Goal: Information Seeking & Learning: Learn about a topic

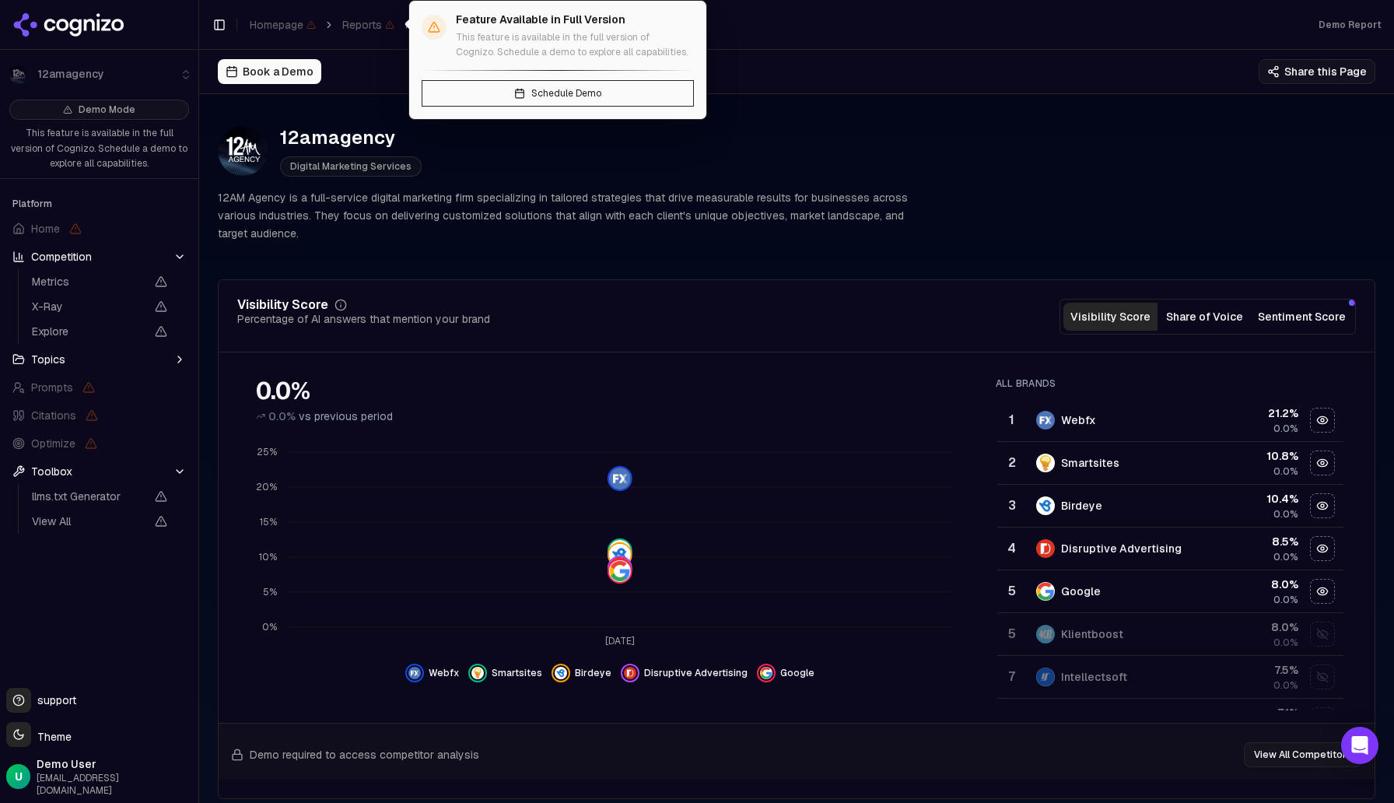
scroll to position [587, 0]
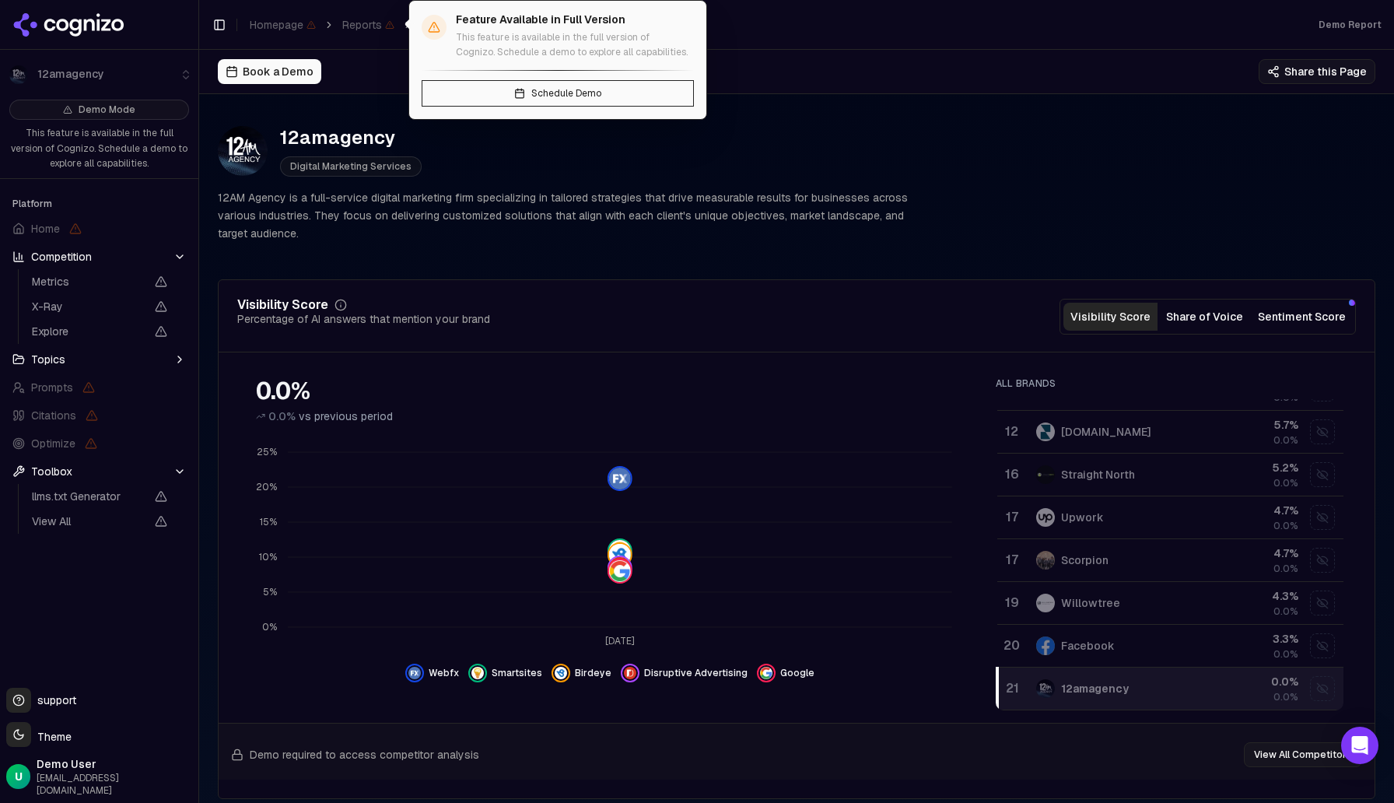
click at [367, 22] on span "Reports" at bounding box center [368, 25] width 52 height 16
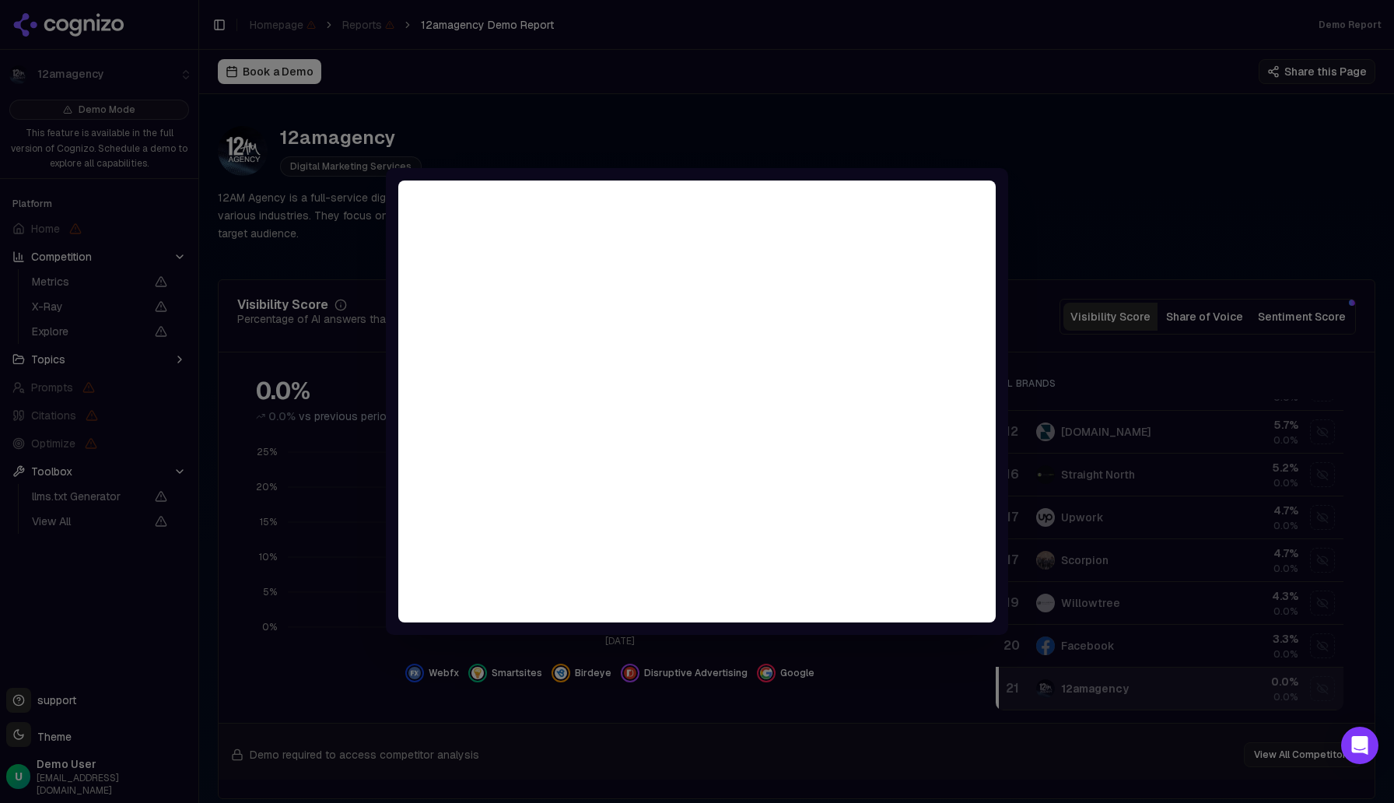
click at [830, 150] on div at bounding box center [697, 401] width 1394 height 803
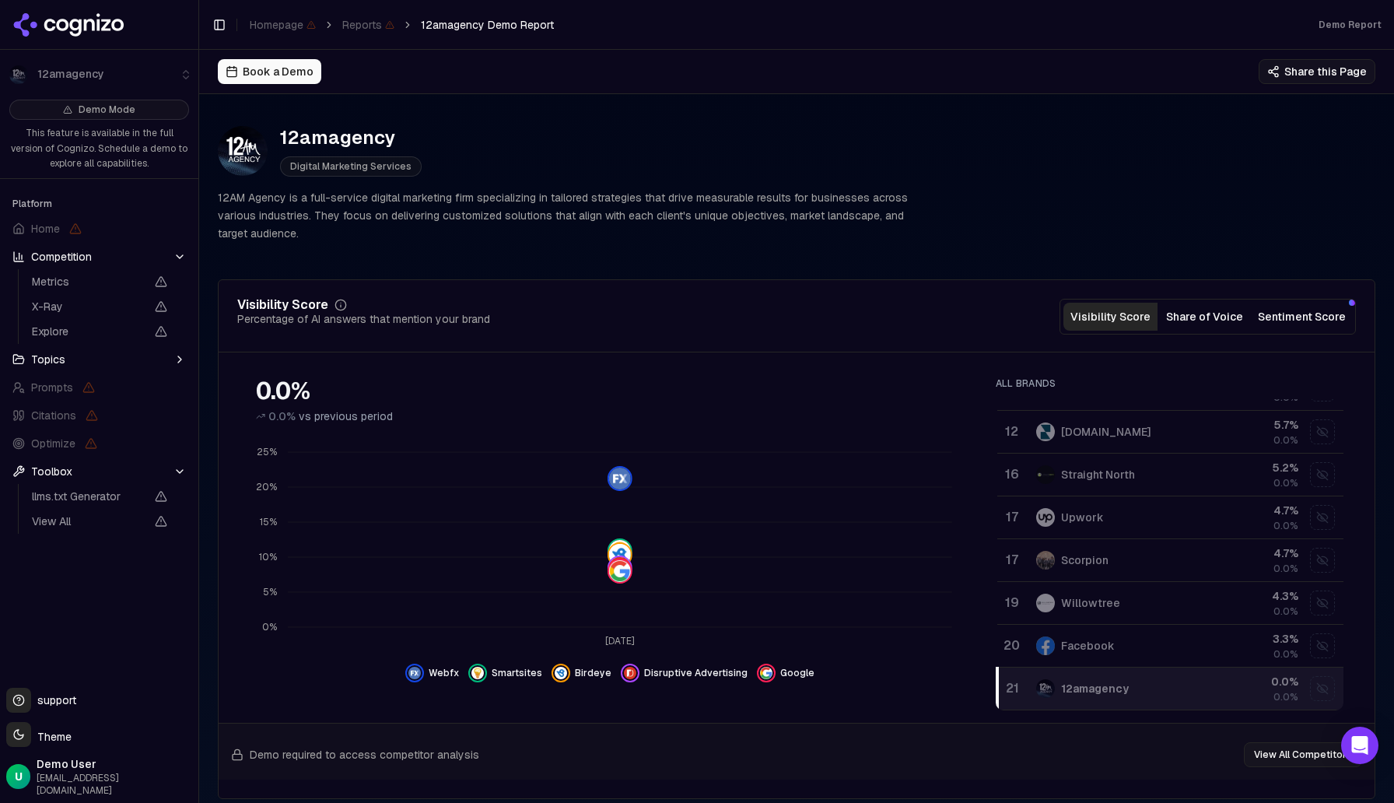
click at [75, 81] on li "12amagency" at bounding box center [99, 74] width 198 height 37
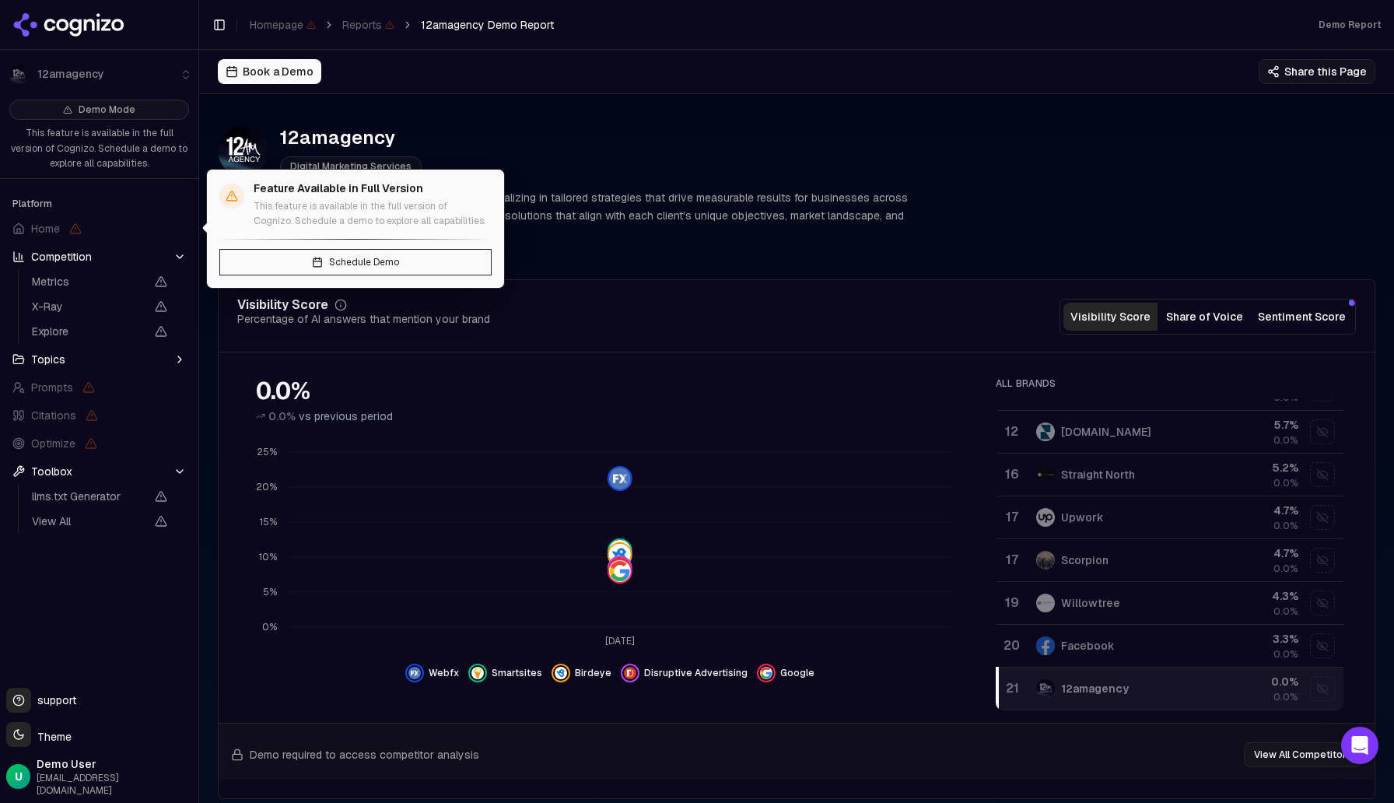
click at [46, 232] on span "Home" at bounding box center [45, 229] width 29 height 16
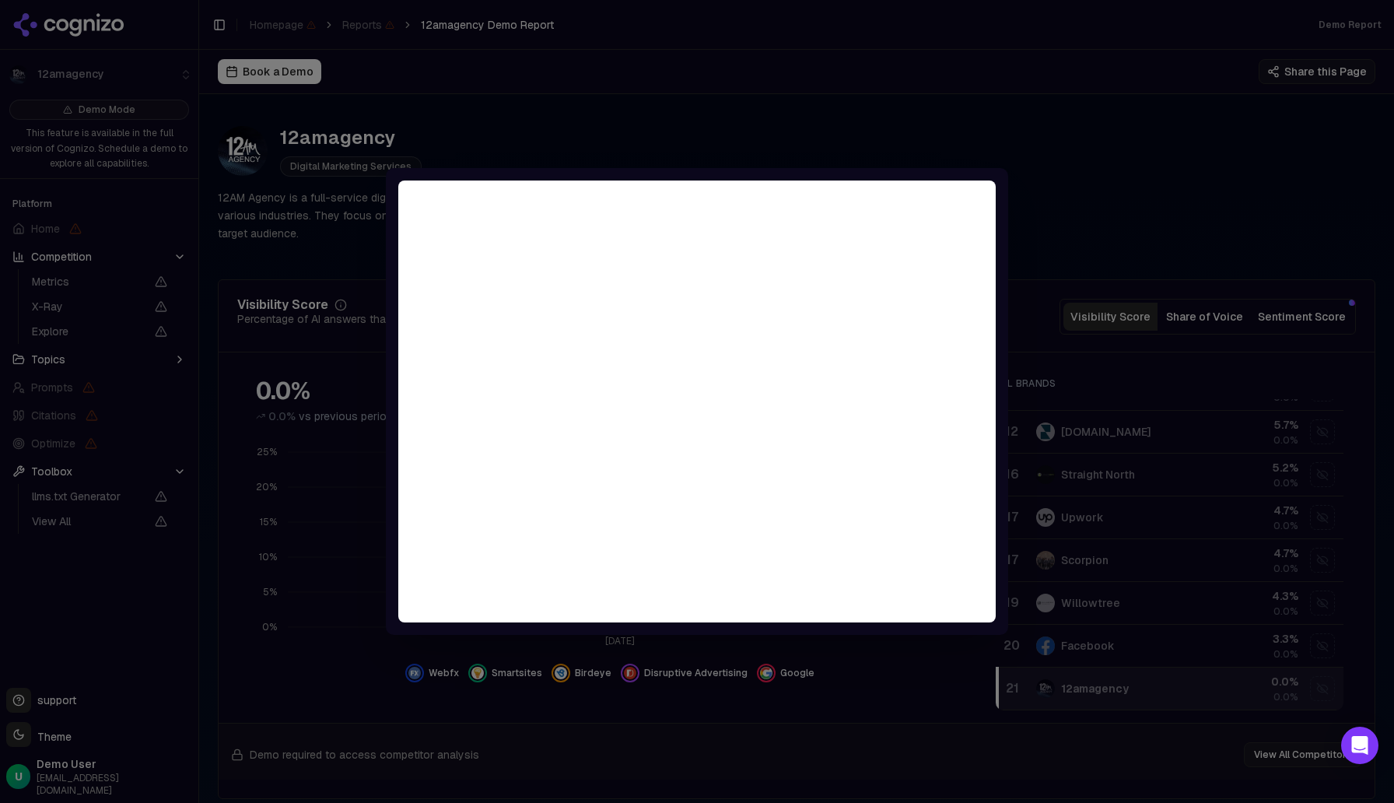
click at [778, 133] on div at bounding box center [697, 401] width 1394 height 803
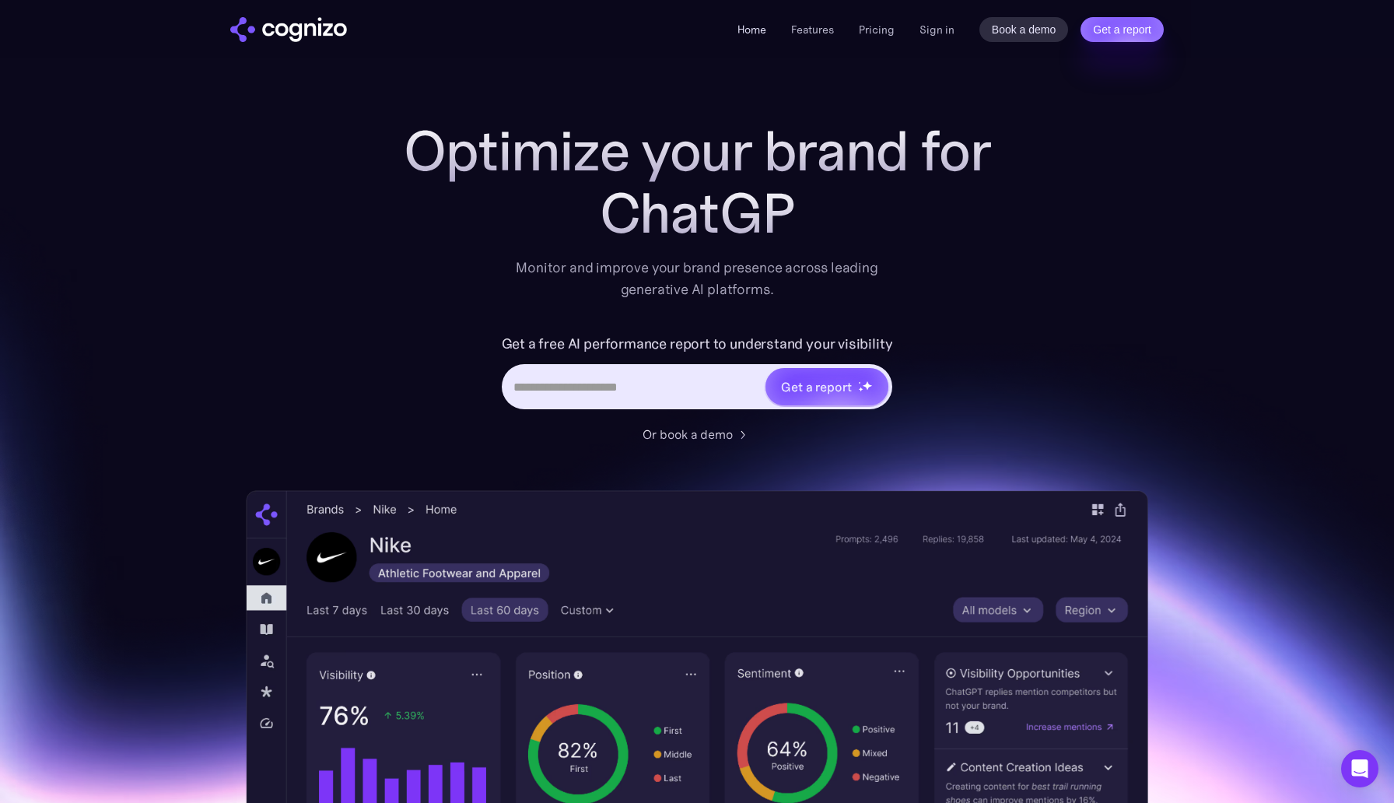
click at [761, 30] on link "Home" at bounding box center [751, 30] width 29 height 14
click at [820, 30] on link "Features" at bounding box center [812, 30] width 43 height 14
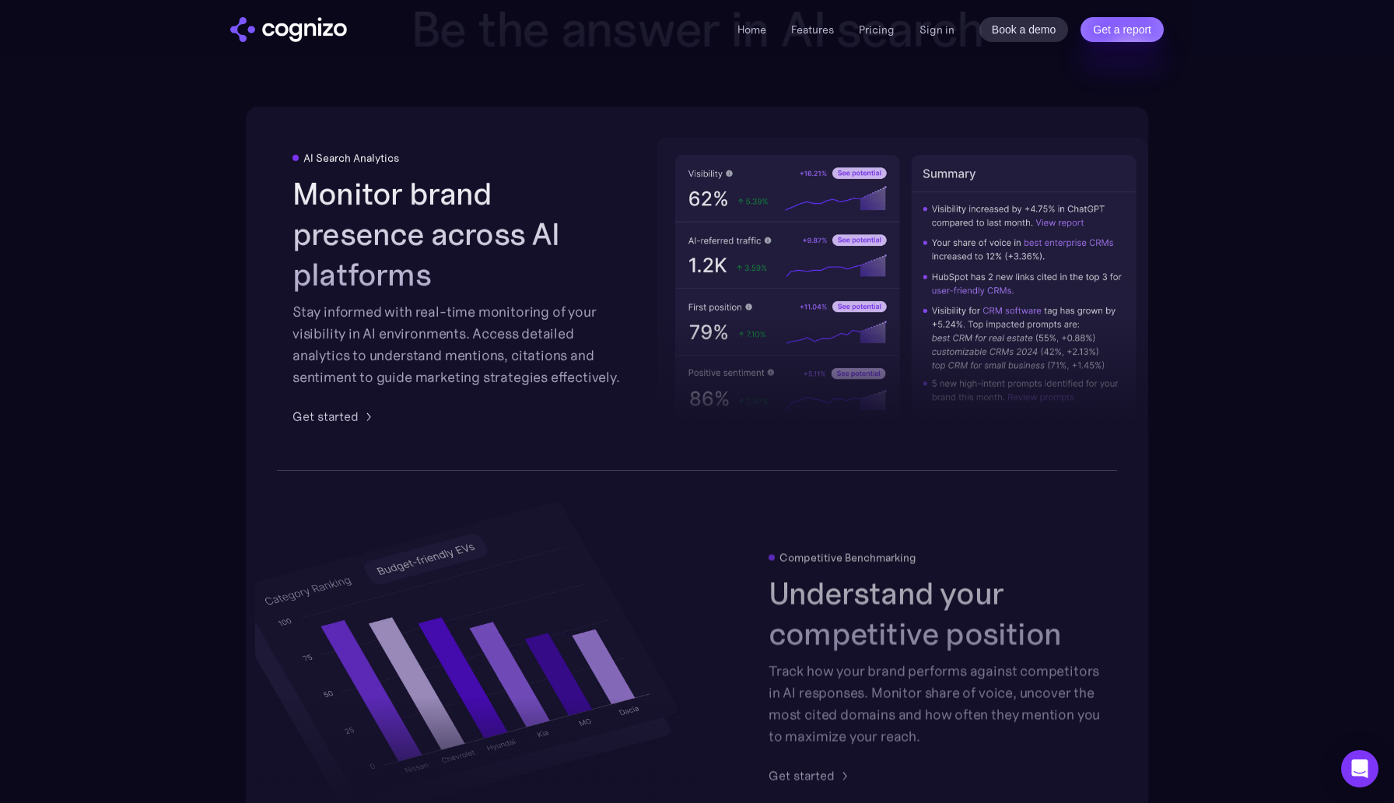
scroll to position [2773, 0]
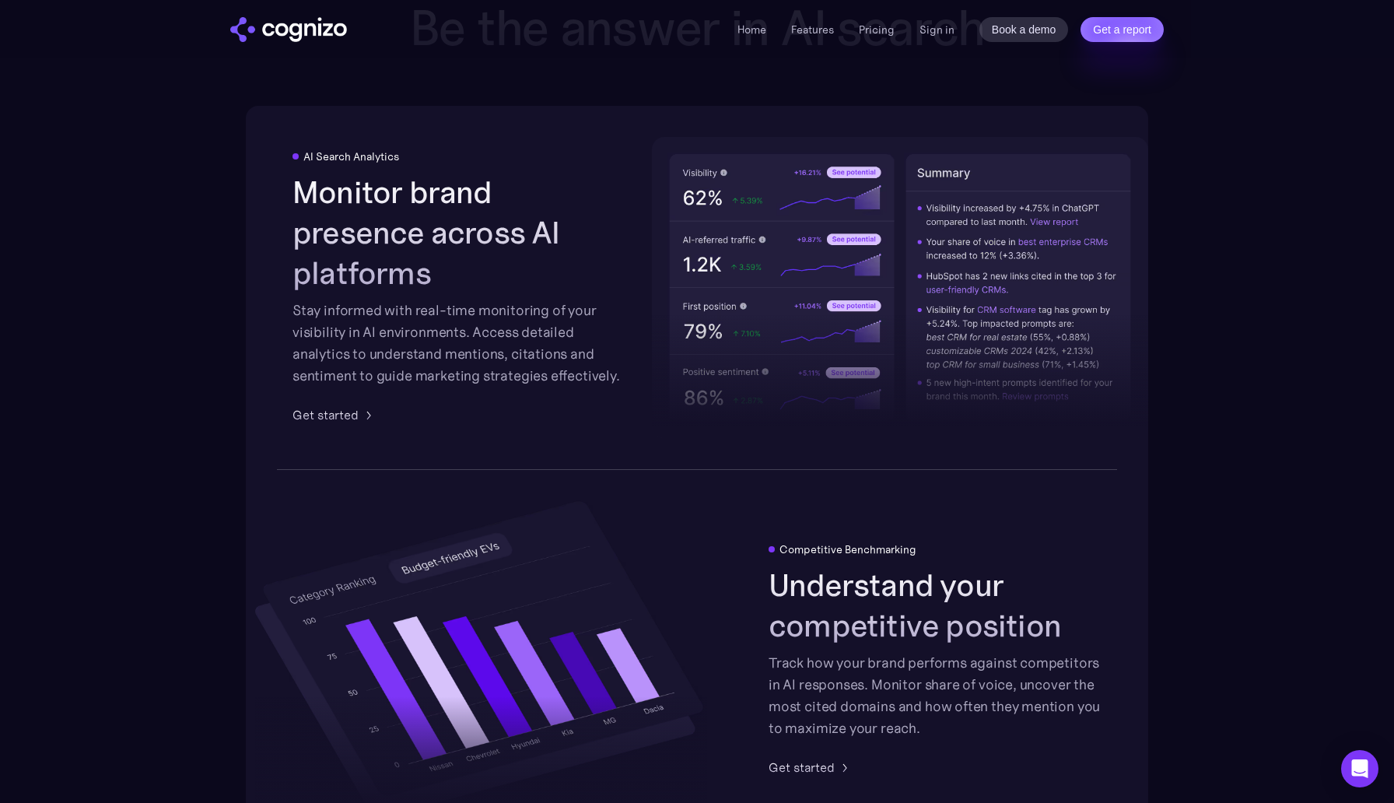
click at [880, 22] on li "Pricing" at bounding box center [877, 29] width 36 height 19
click at [880, 27] on link "Pricing" at bounding box center [877, 30] width 36 height 14
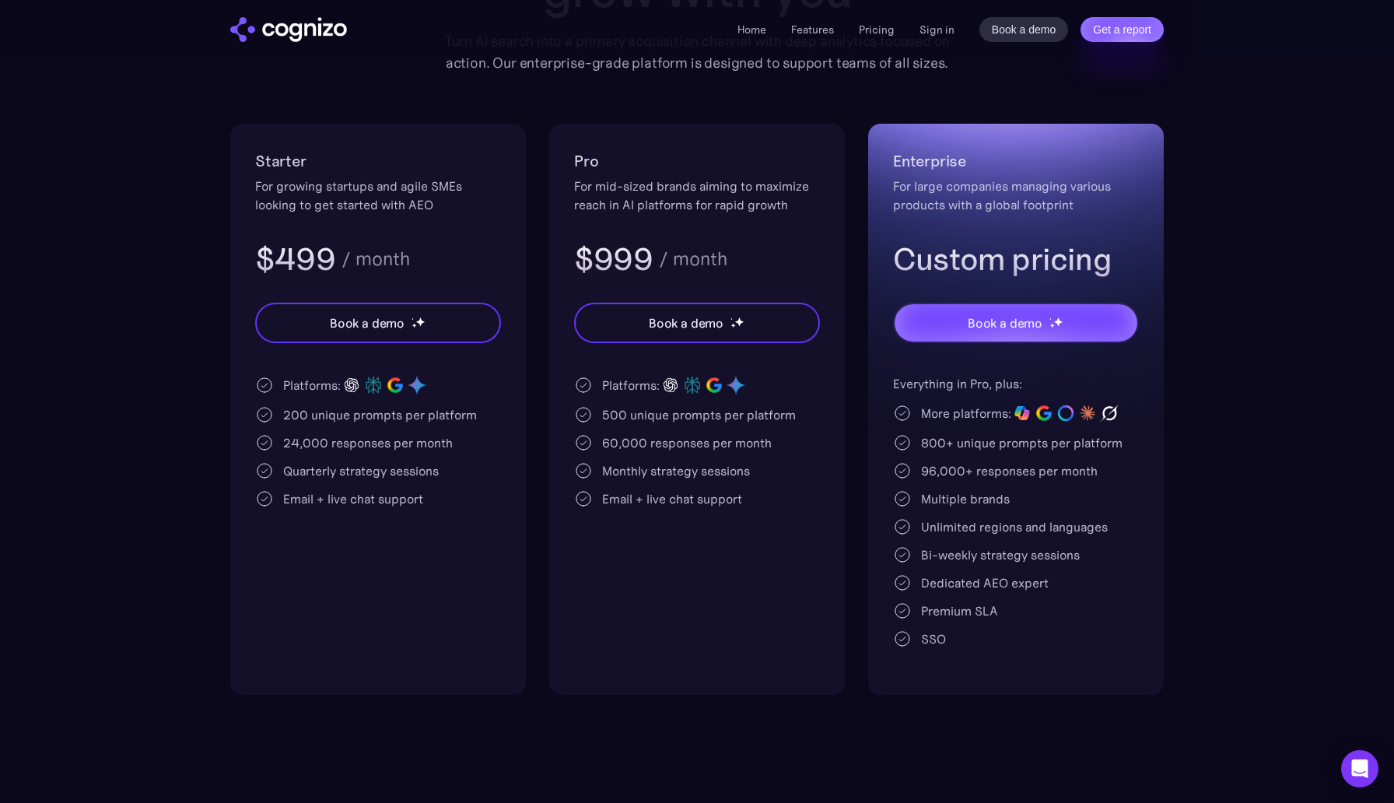
scroll to position [260, 0]
